Goal: Information Seeking & Learning: Learn about a topic

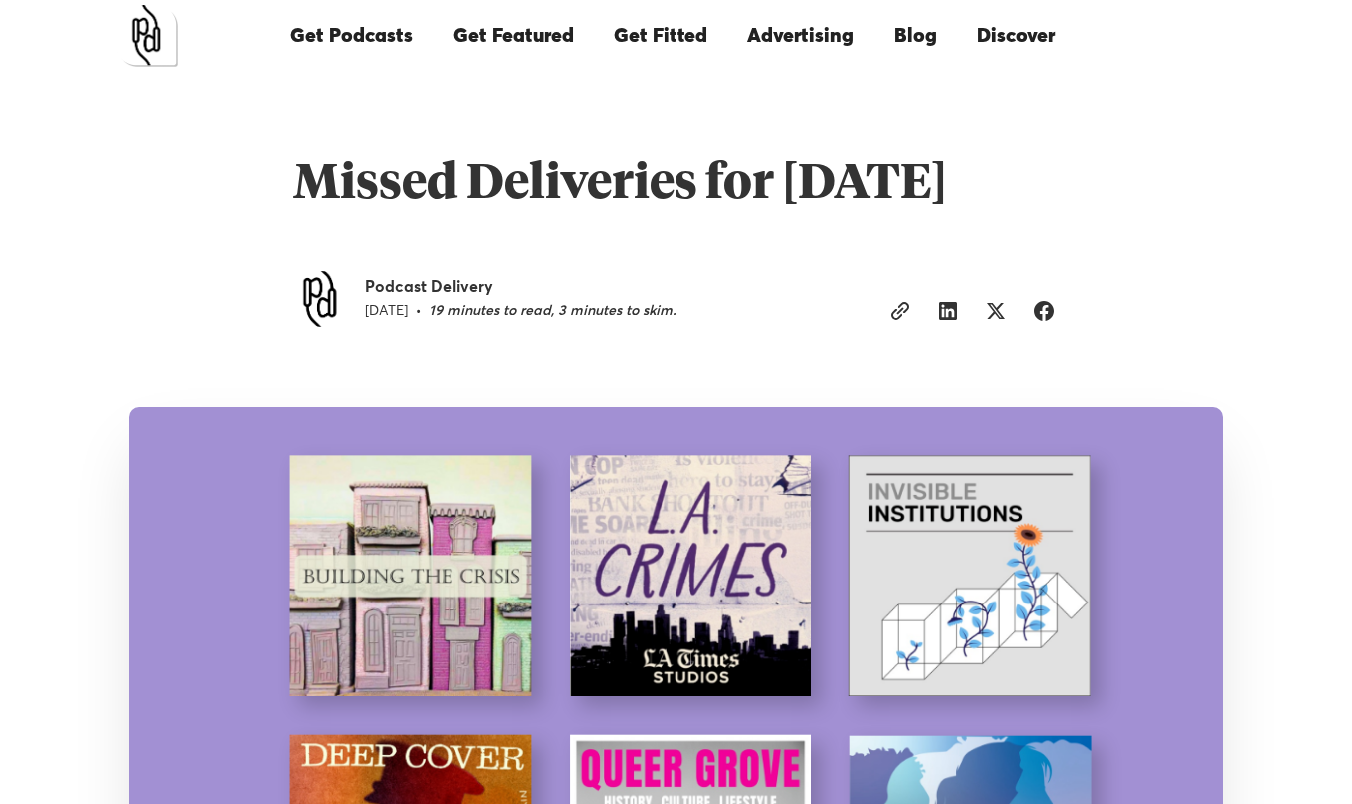
click at [159, 40] on img "home" at bounding box center [147, 36] width 62 height 62
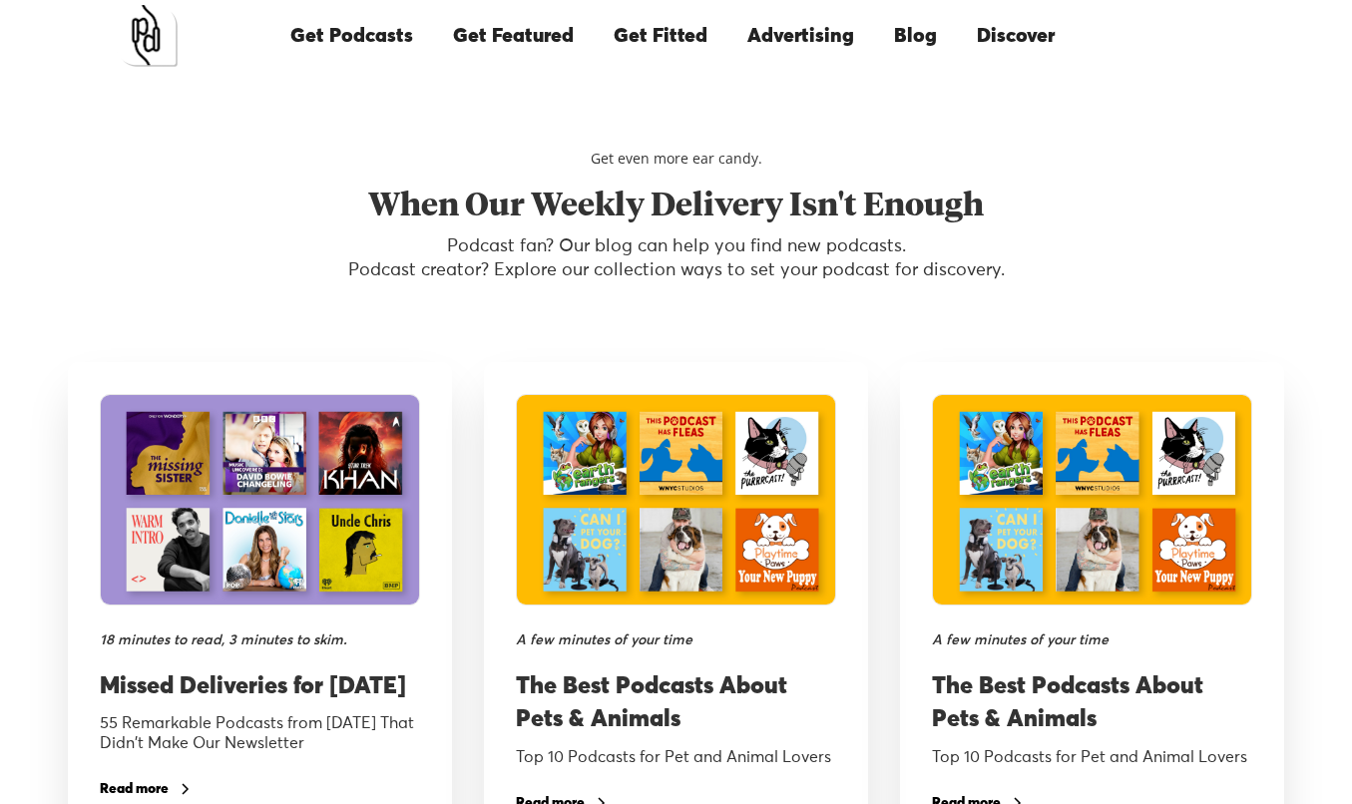
scroll to position [3490, 0]
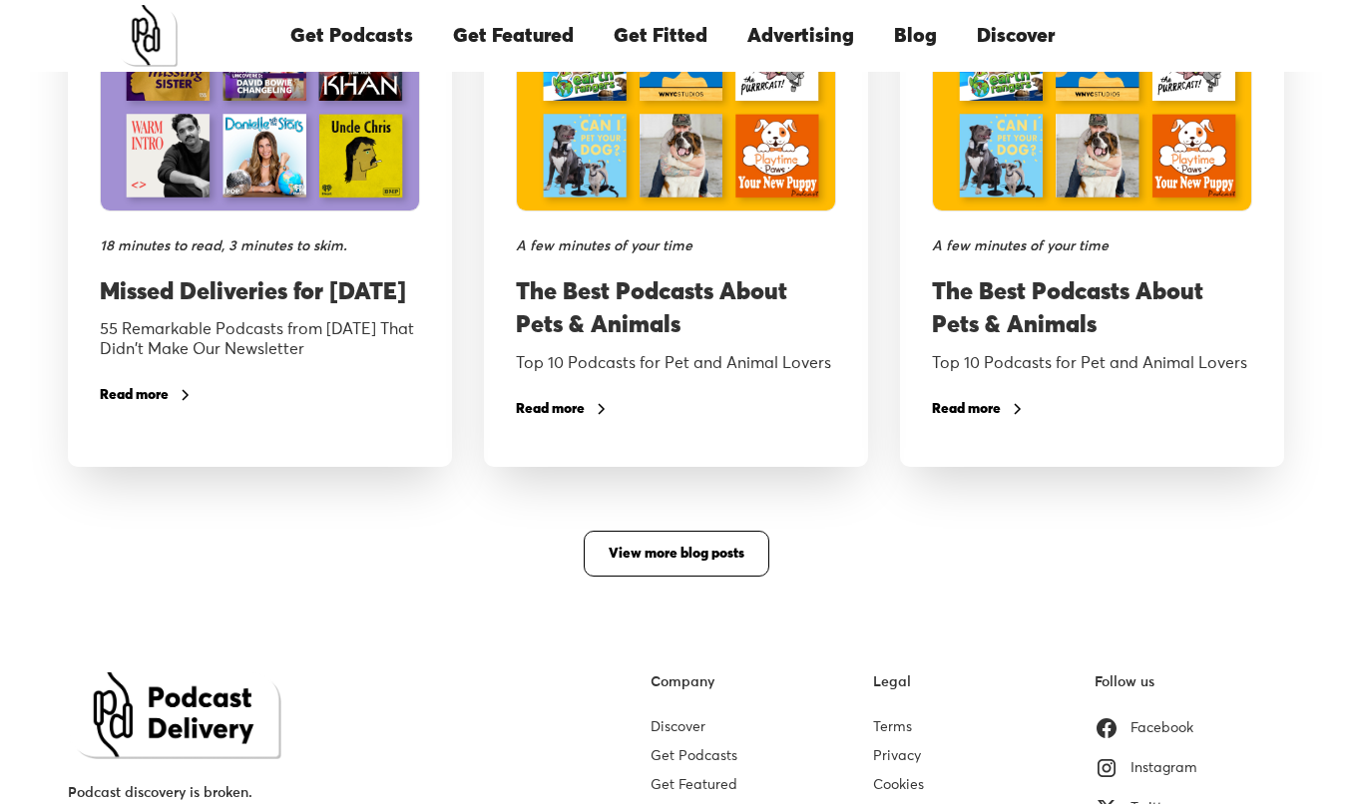
click at [237, 236] on div "18 minutes to read, 3 minutes to skim." at bounding box center [260, 246] width 320 height 21
